Goal: Register for event/course

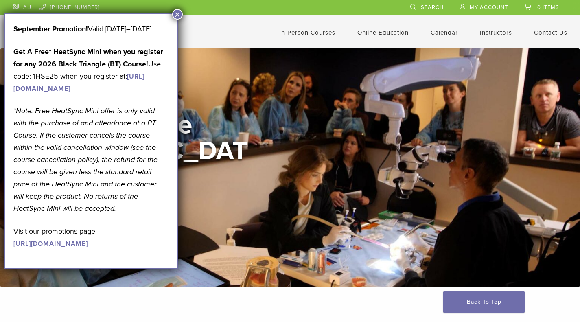
click at [178, 14] on button "×" at bounding box center [177, 14] width 11 height 11
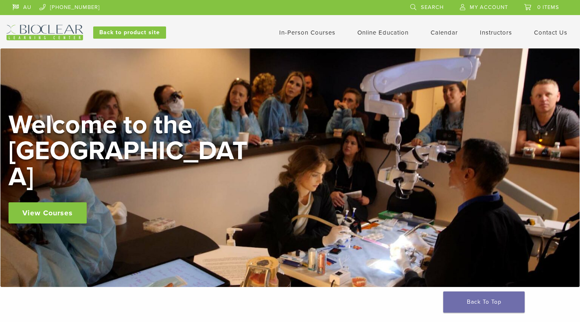
click at [61, 202] on link "View Courses" at bounding box center [48, 212] width 78 height 21
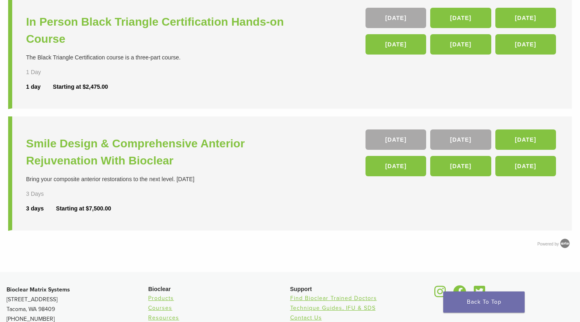
scroll to position [340, 0]
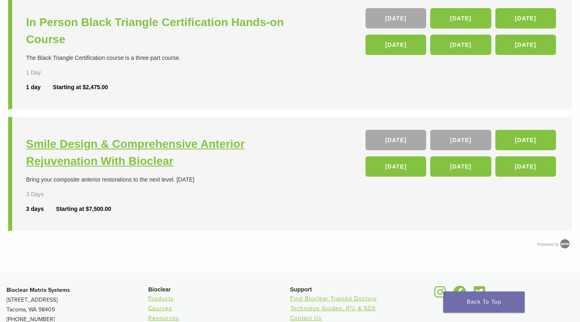
click at [139, 153] on h3 "Smile Design & Comprehensive Anterior Rejuvenation With Bioclear" at bounding box center [159, 153] width 266 height 34
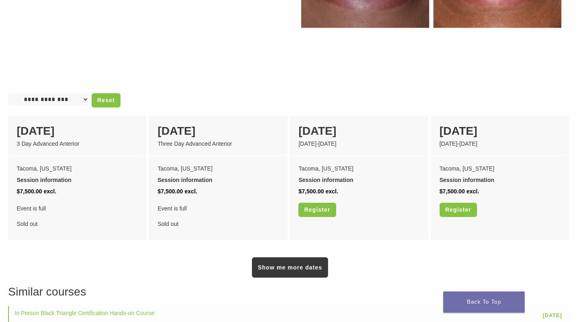
scroll to position [530, 0]
